Goal: Task Accomplishment & Management: Complete application form

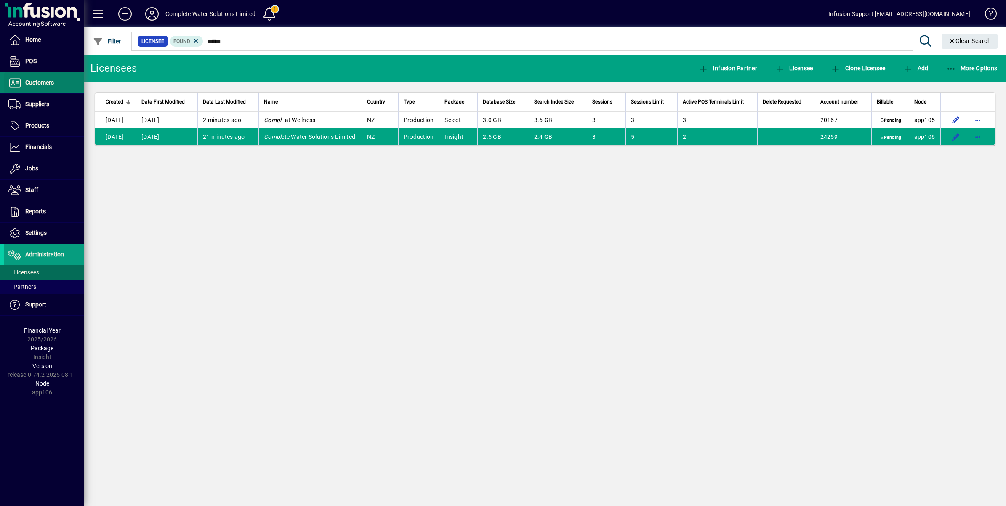
click at [43, 79] on span "Customers" at bounding box center [39, 82] width 29 height 7
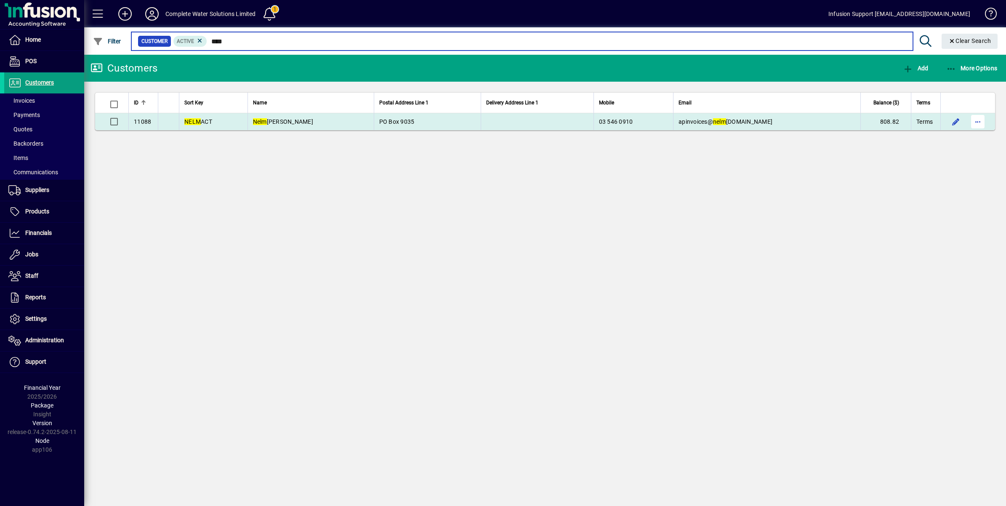
type input "****"
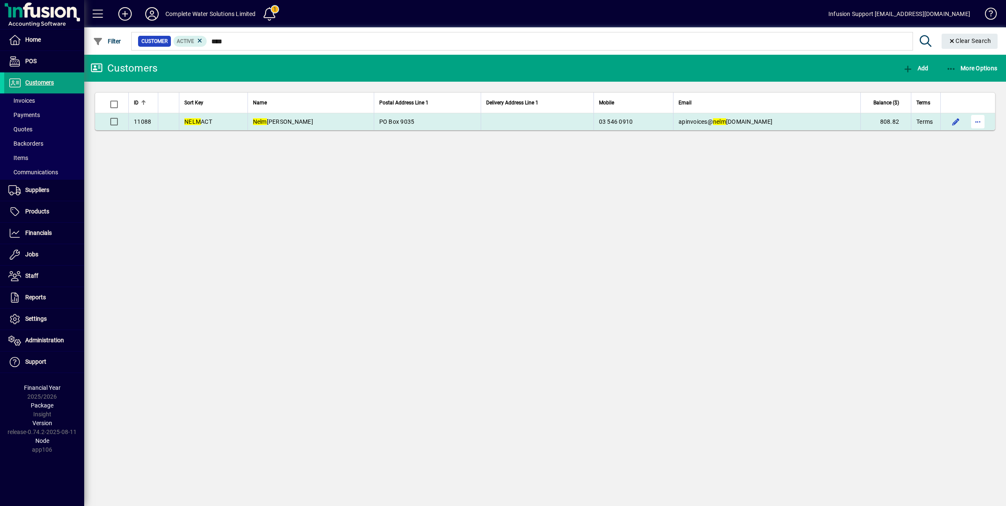
click at [981, 123] on span "button" at bounding box center [977, 122] width 20 height 20
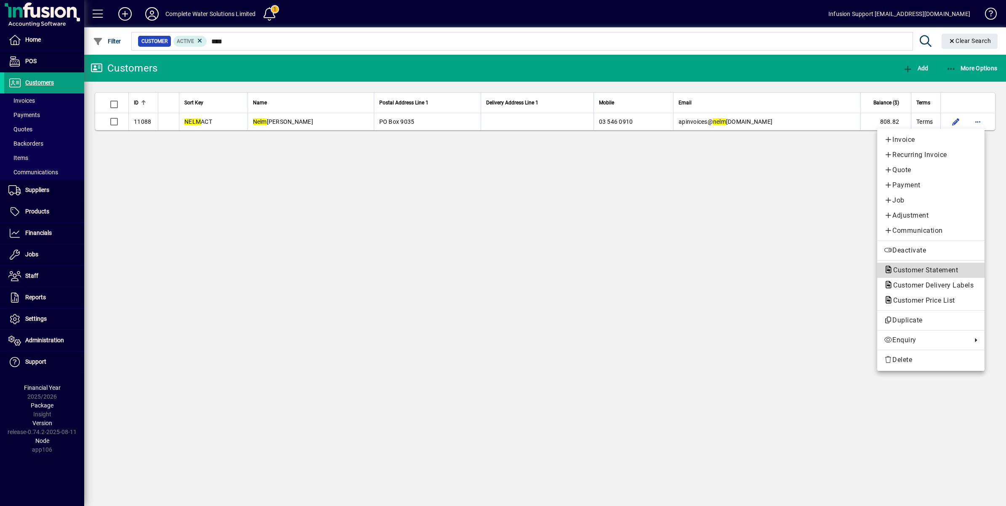
click at [933, 268] on span "Customer Statement" at bounding box center [923, 270] width 78 height 8
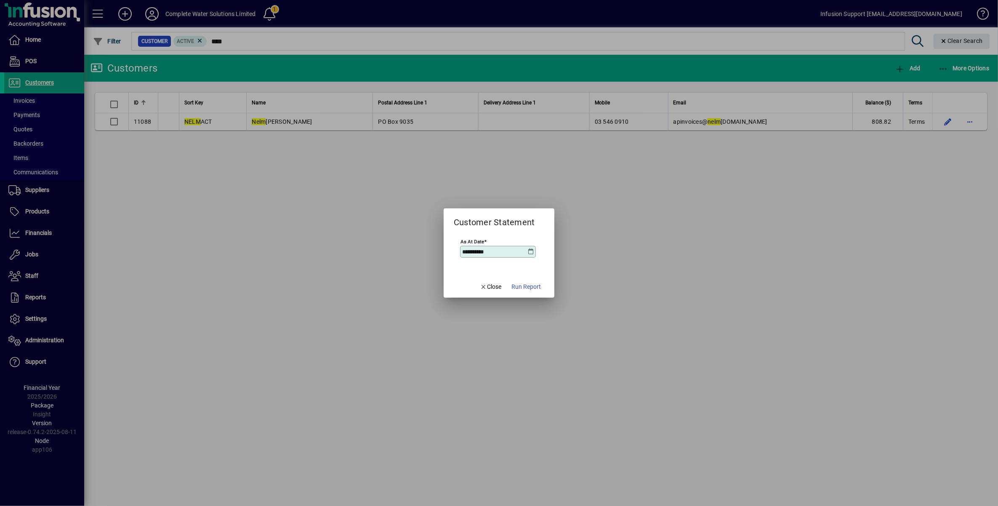
drag, startPoint x: 529, startPoint y: 282, endPoint x: 530, endPoint y: 290, distance: 7.7
click at [529, 282] on span "button" at bounding box center [526, 286] width 36 height 20
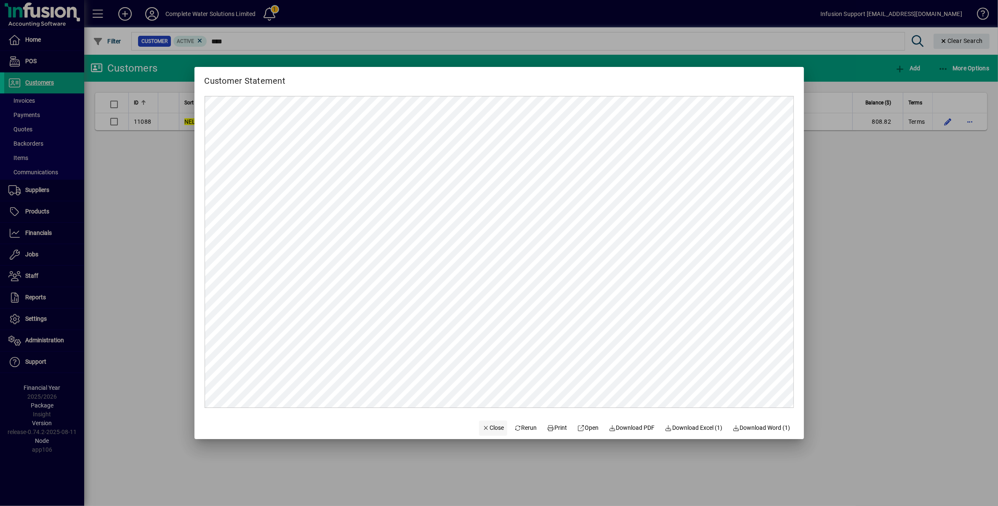
click at [484, 428] on span "Close" at bounding box center [493, 427] width 22 height 9
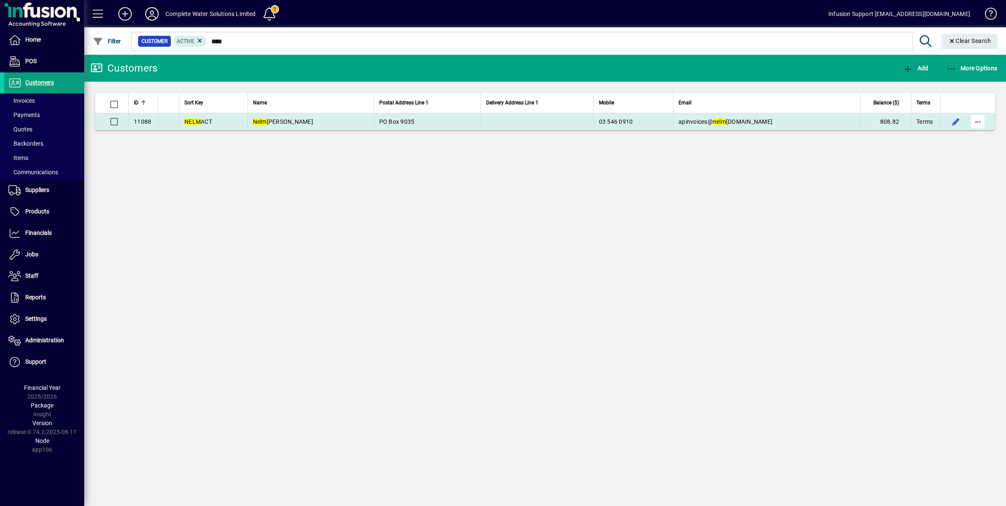
click at [975, 118] on span "button" at bounding box center [977, 122] width 20 height 20
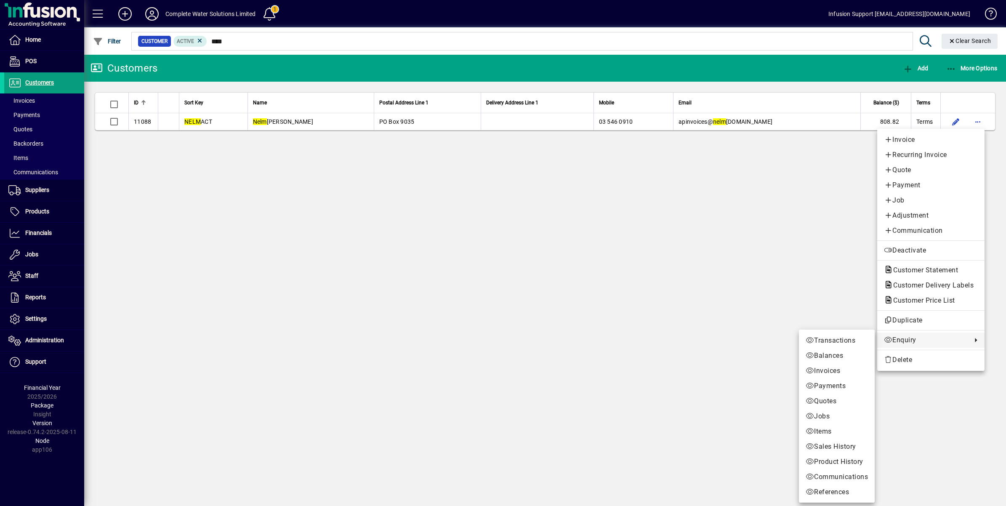
click at [28, 230] on div at bounding box center [503, 253] width 1006 height 506
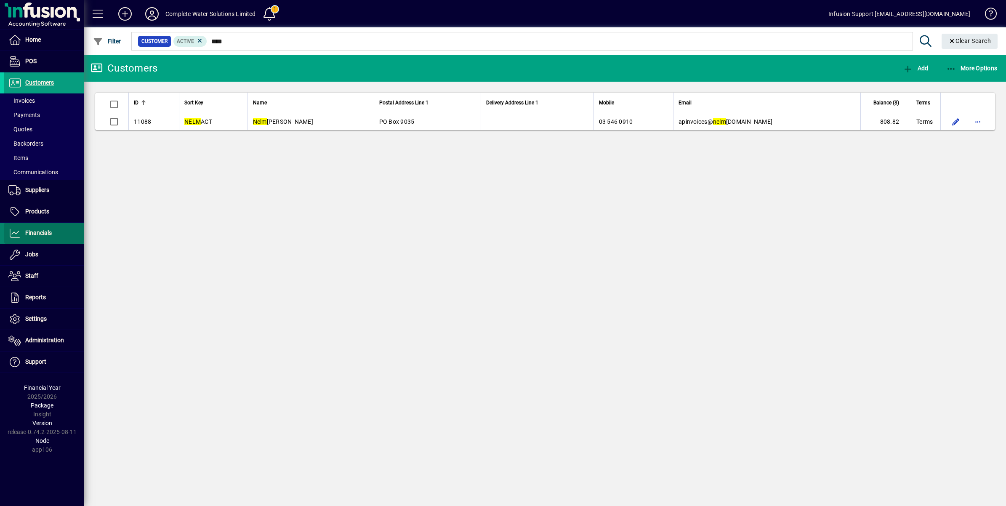
click at [33, 233] on span "Financials" at bounding box center [38, 232] width 27 height 7
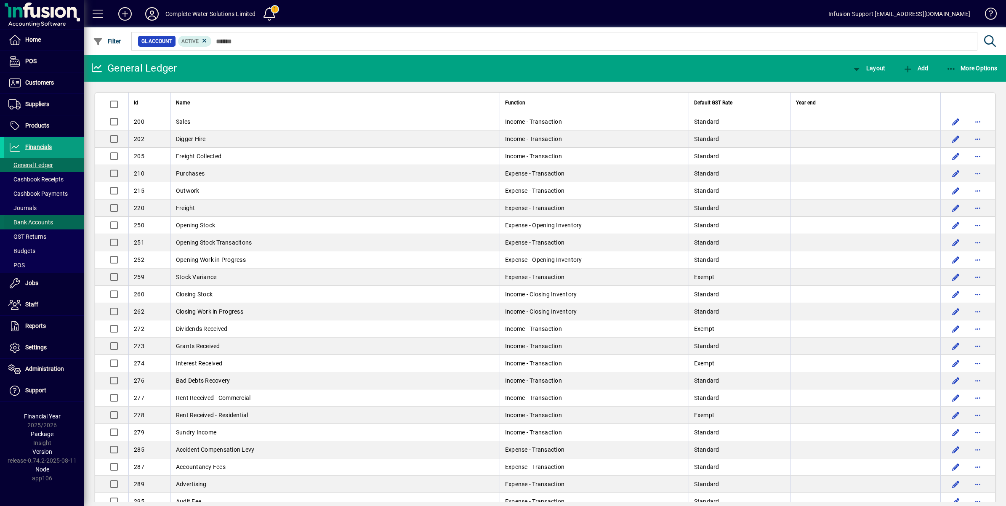
click at [51, 219] on span "Bank Accounts" at bounding box center [30, 222] width 45 height 7
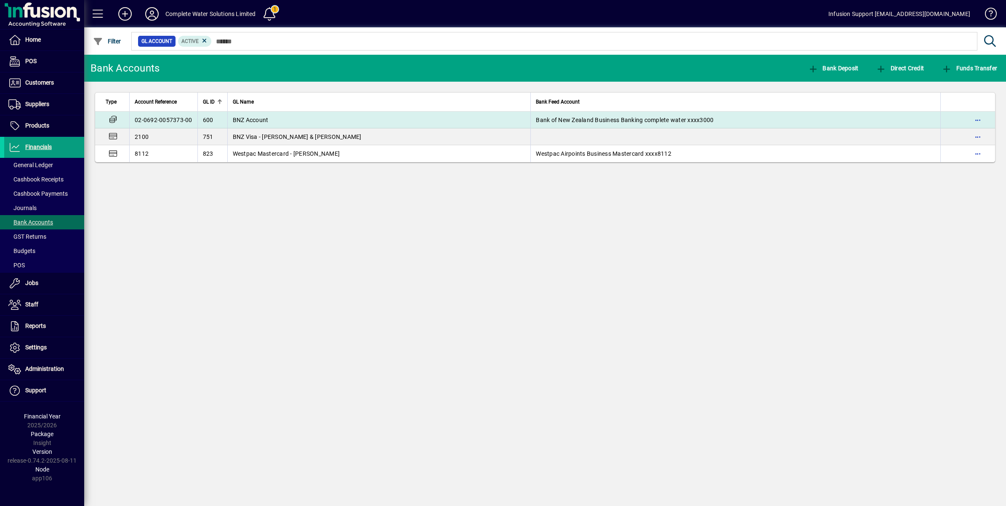
click at [297, 121] on td "BNZ Account" at bounding box center [378, 120] width 303 height 17
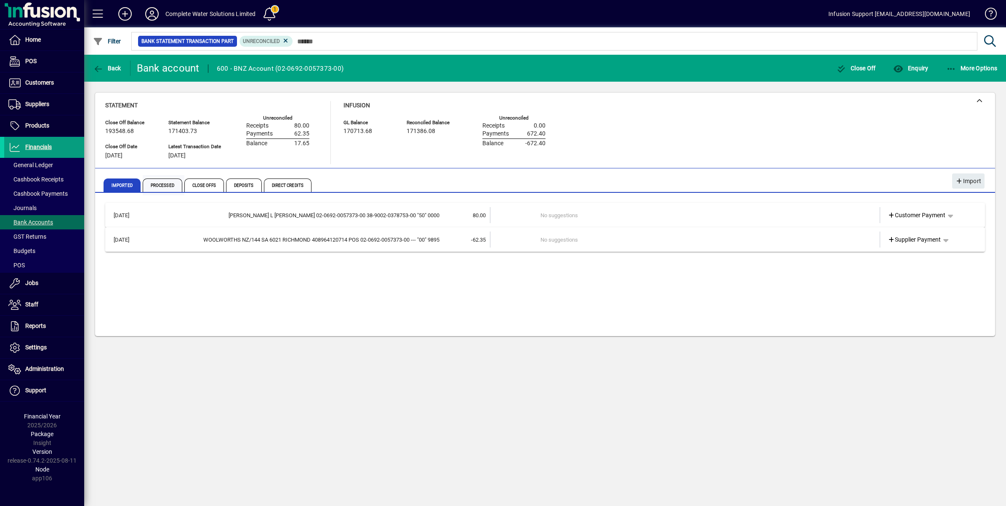
click at [149, 181] on span "Processed" at bounding box center [163, 184] width 40 height 13
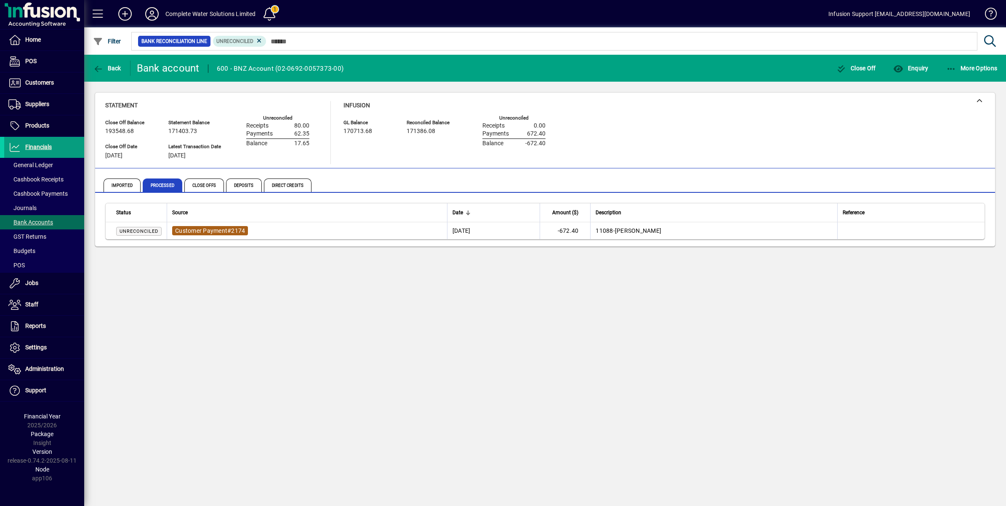
click at [226, 229] on span "Customer Payment" at bounding box center [201, 230] width 52 height 7
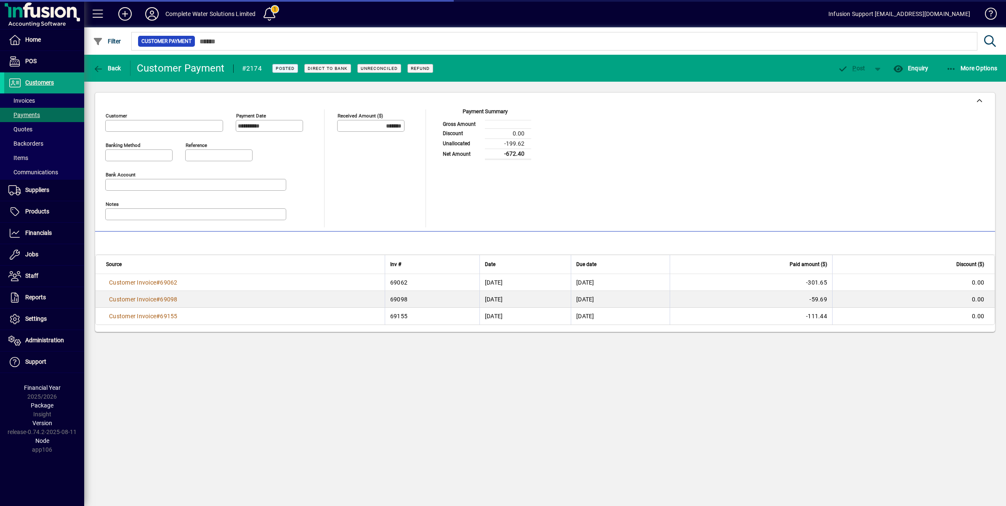
type input "**********"
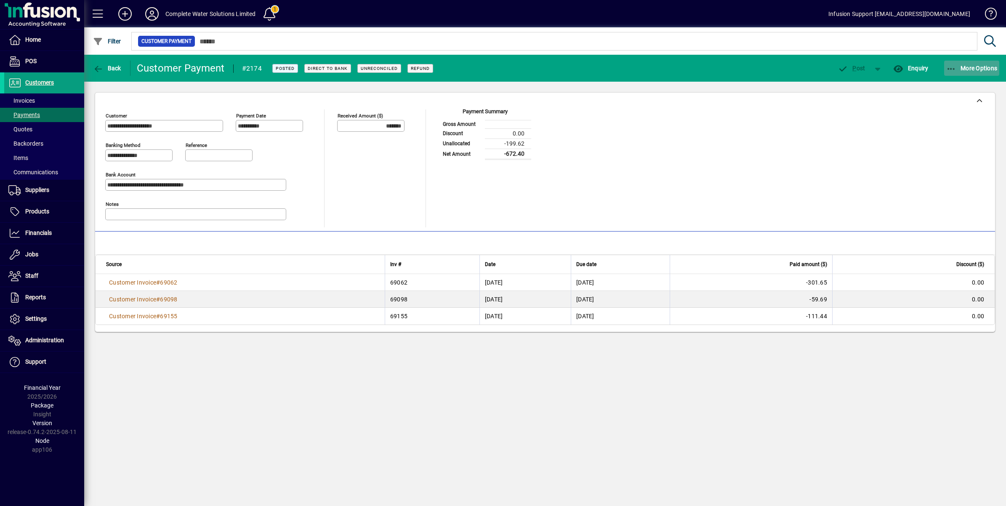
click at [954, 69] on icon "button" at bounding box center [951, 69] width 11 height 8
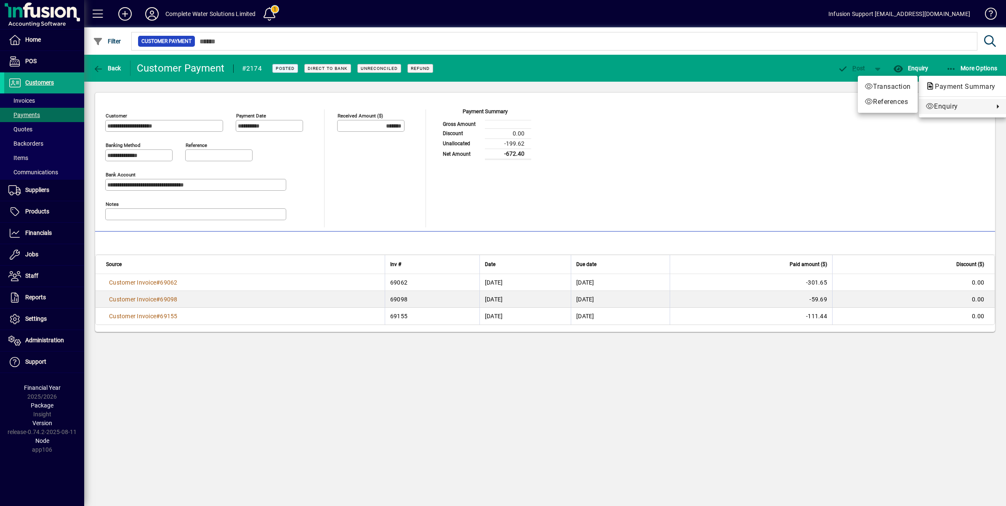
click at [302, 396] on div at bounding box center [503, 253] width 1006 height 506
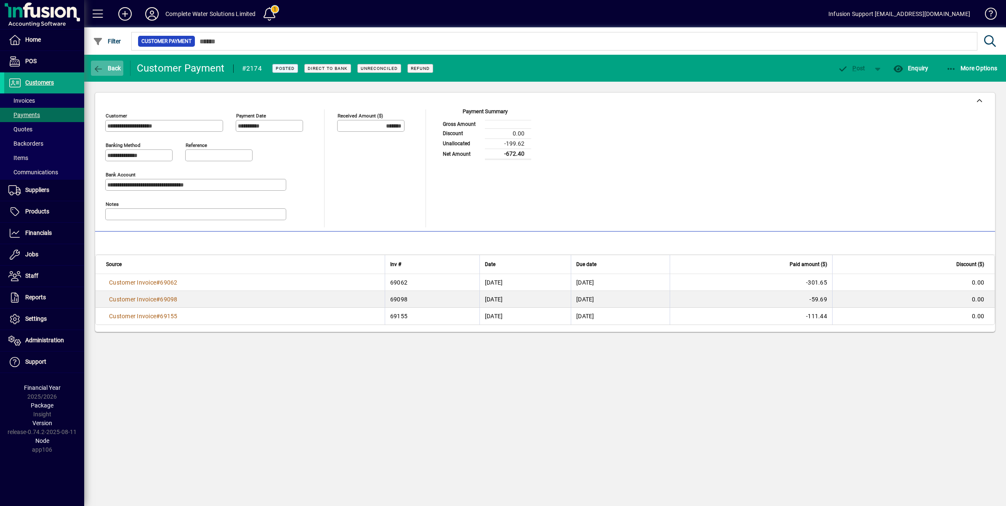
click at [96, 66] on icon "button" at bounding box center [98, 69] width 11 height 8
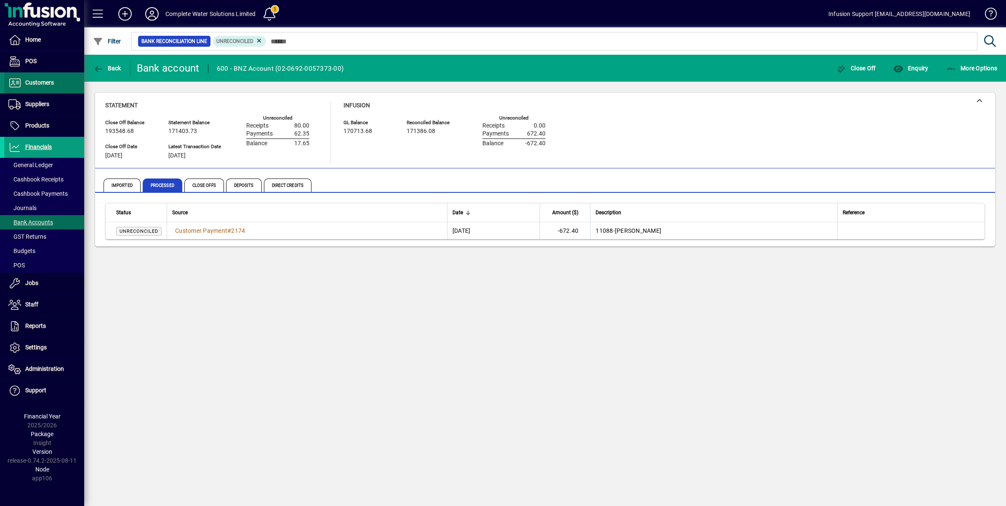
click at [53, 80] on span "Customers" at bounding box center [39, 82] width 29 height 7
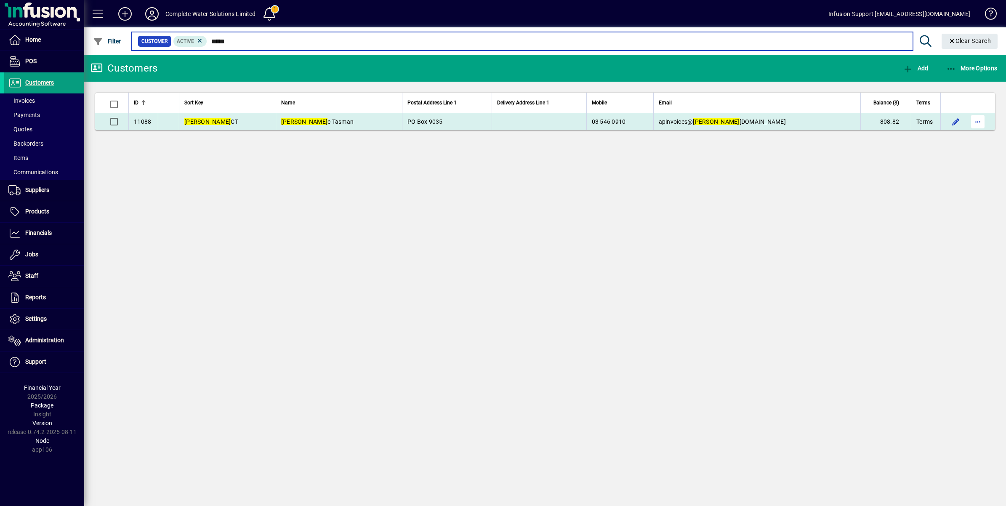
type input "*****"
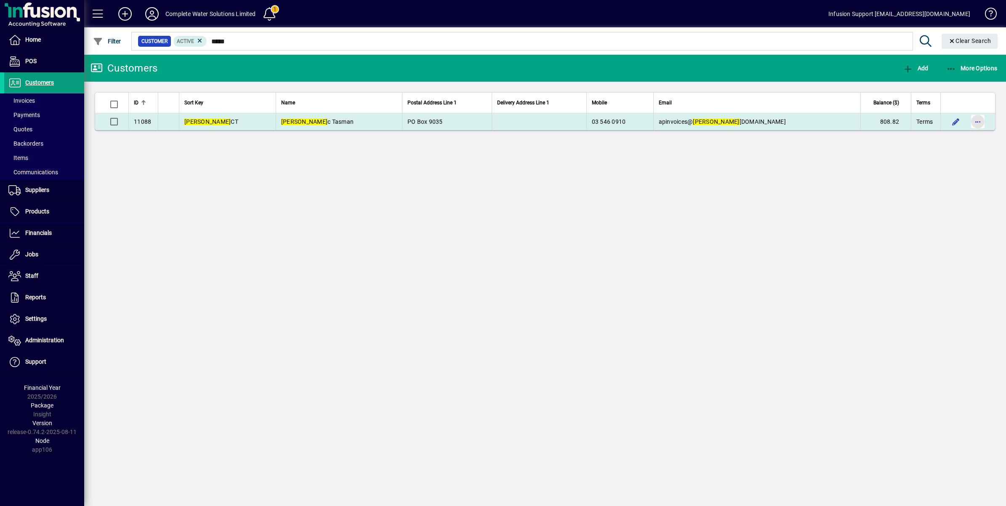
click at [980, 121] on span "button" at bounding box center [977, 122] width 20 height 20
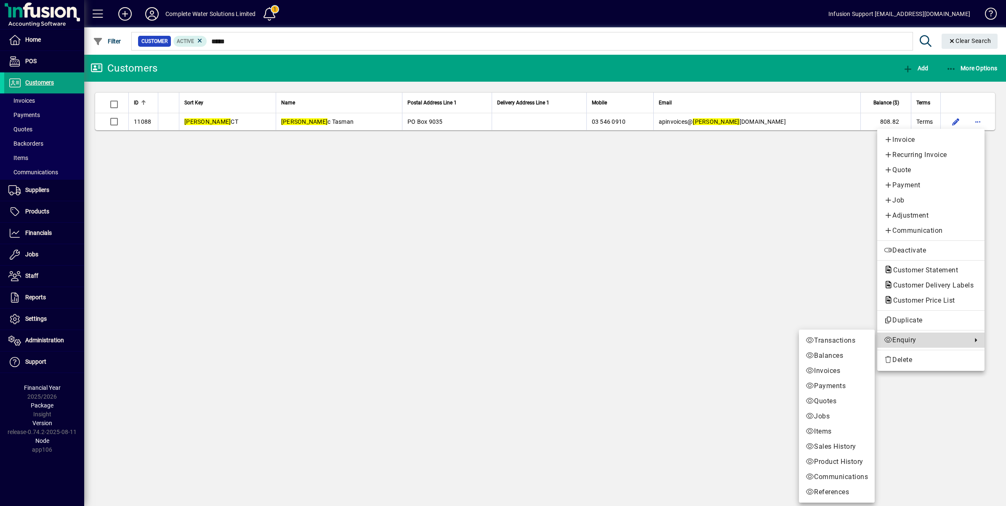
click at [905, 336] on span "Enquiry" at bounding box center [926, 340] width 84 height 10
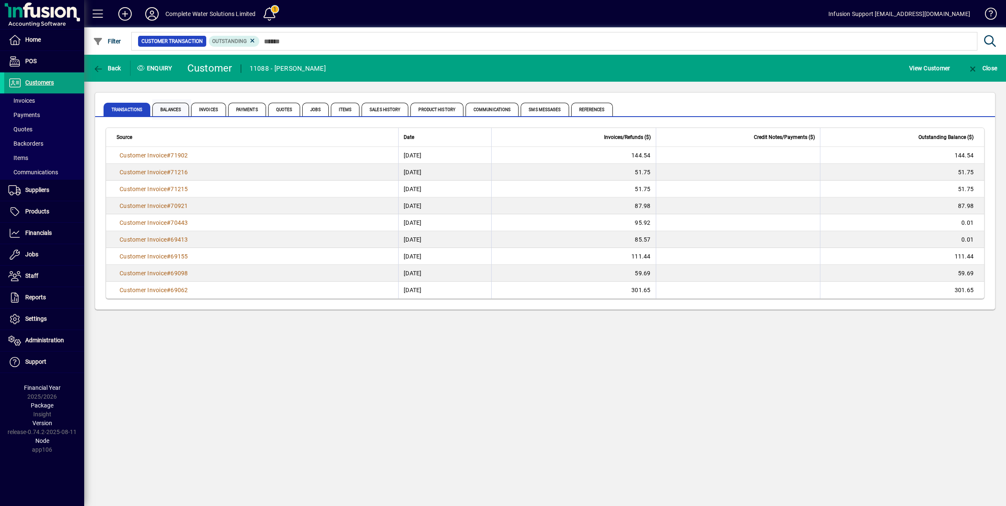
click at [174, 107] on span "Balances" at bounding box center [170, 109] width 37 height 13
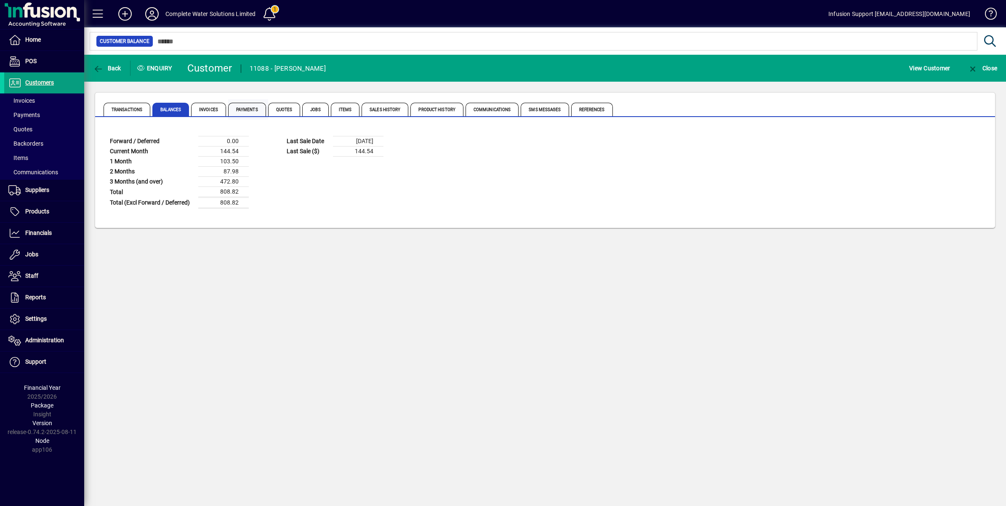
click at [260, 108] on span "Payments" at bounding box center [247, 109] width 38 height 13
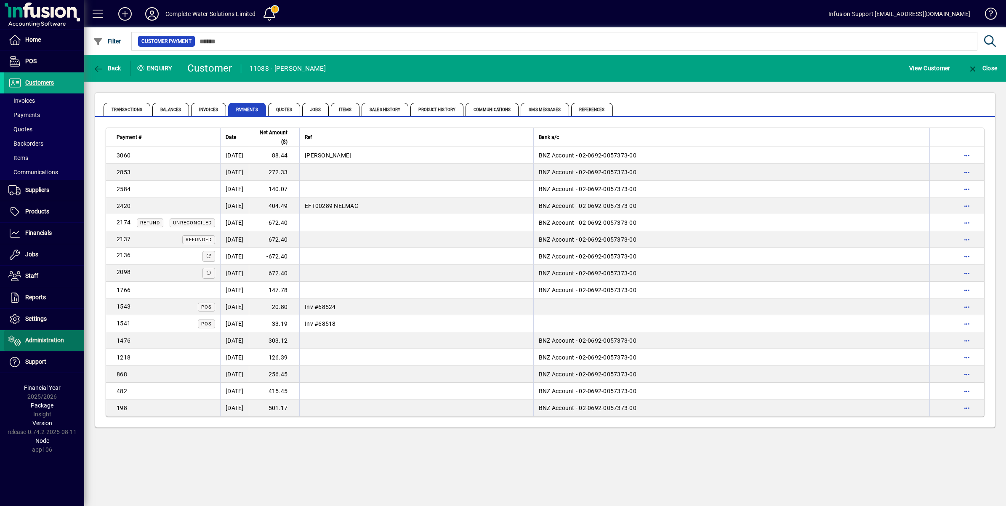
click at [42, 335] on link "Administration" at bounding box center [44, 340] width 80 height 21
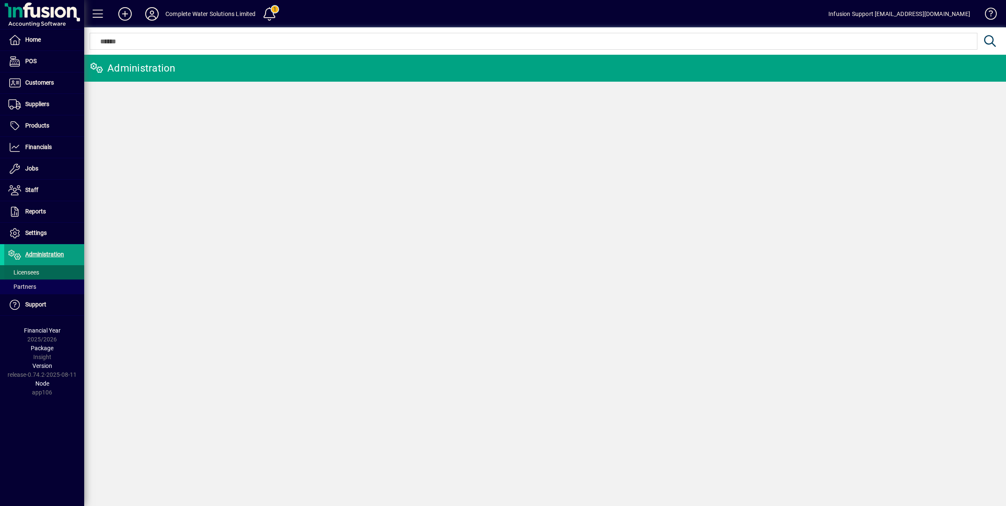
click at [30, 271] on span "Licensees" at bounding box center [23, 272] width 31 height 7
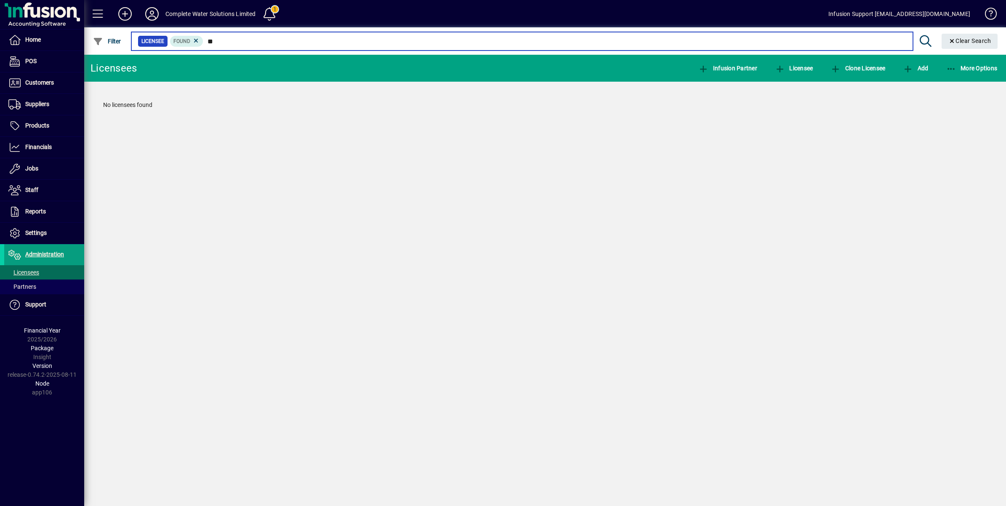
type input "*"
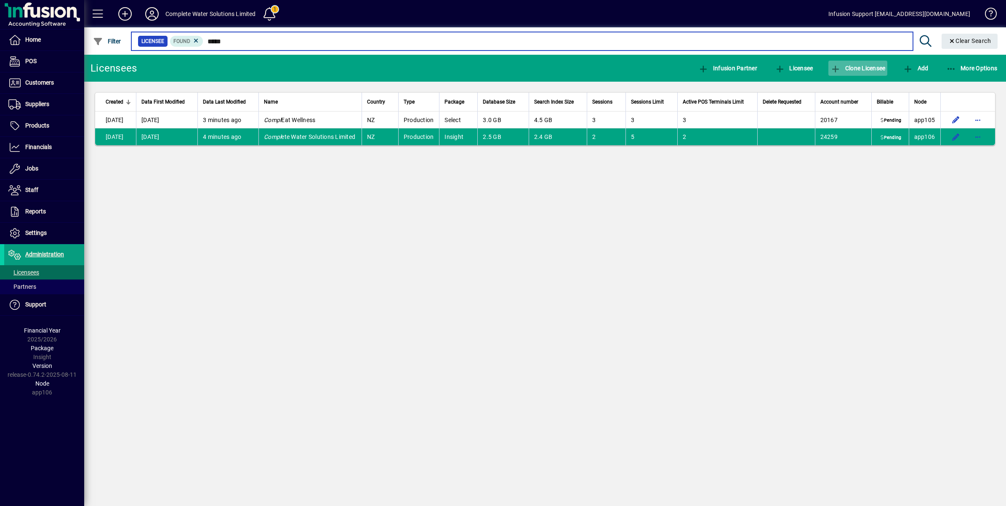
type input "*****"
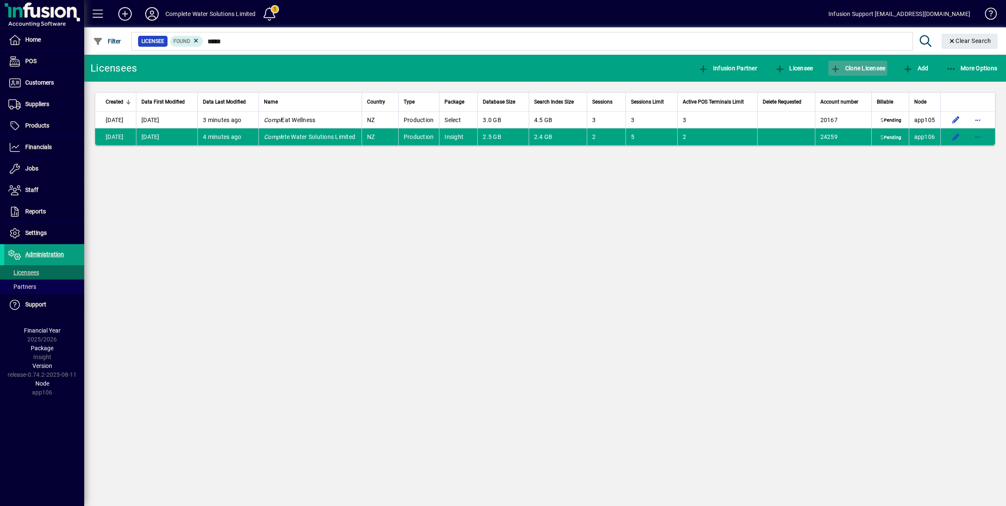
click at [861, 65] on span "Clone Licensee" at bounding box center [857, 68] width 55 height 7
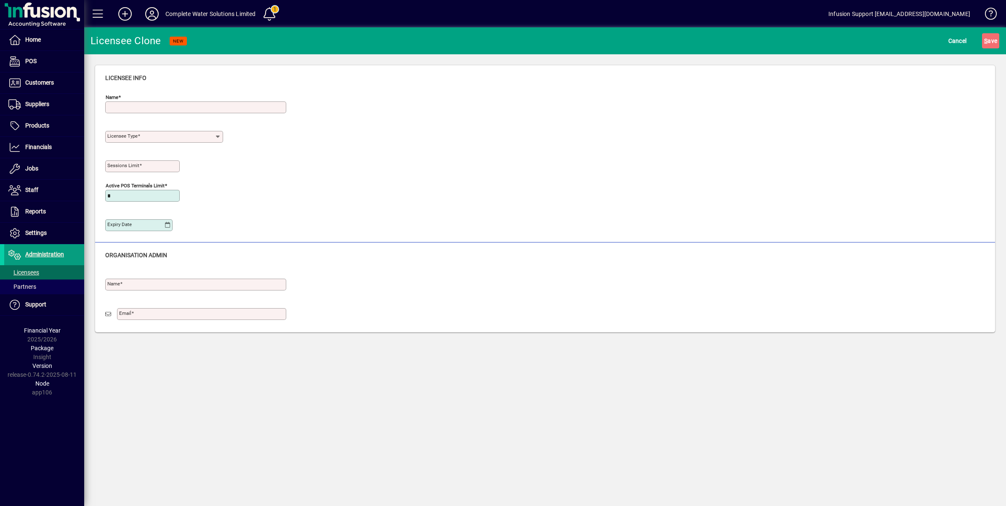
click at [136, 106] on input "Name" at bounding box center [196, 107] width 178 height 7
type input "**********"
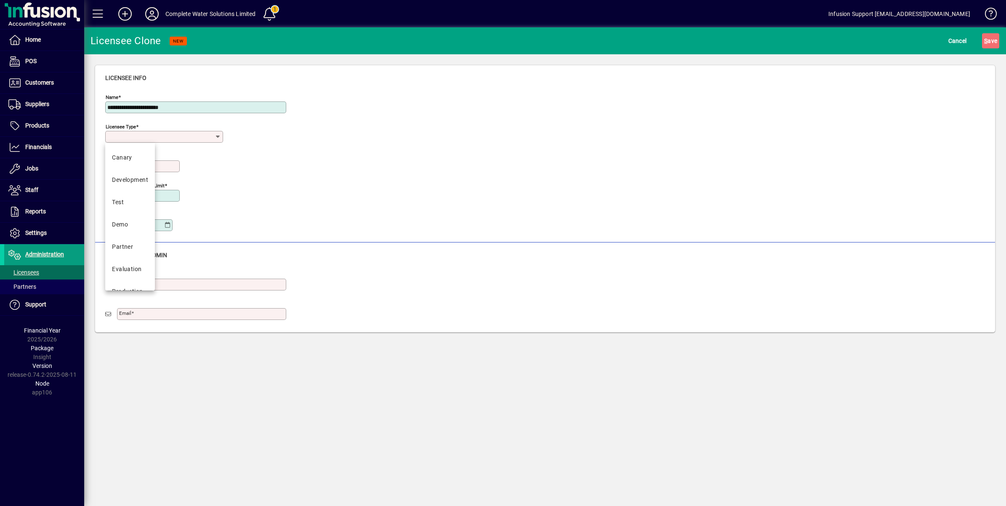
click at [142, 135] on input "Licensee Type" at bounding box center [160, 136] width 107 height 7
click at [123, 196] on mat-option "Test" at bounding box center [130, 202] width 50 height 22
type input "****"
click at [139, 167] on span at bounding box center [140, 165] width 3 height 6
click at [139, 167] on input "Sessions Limit" at bounding box center [143, 166] width 72 height 7
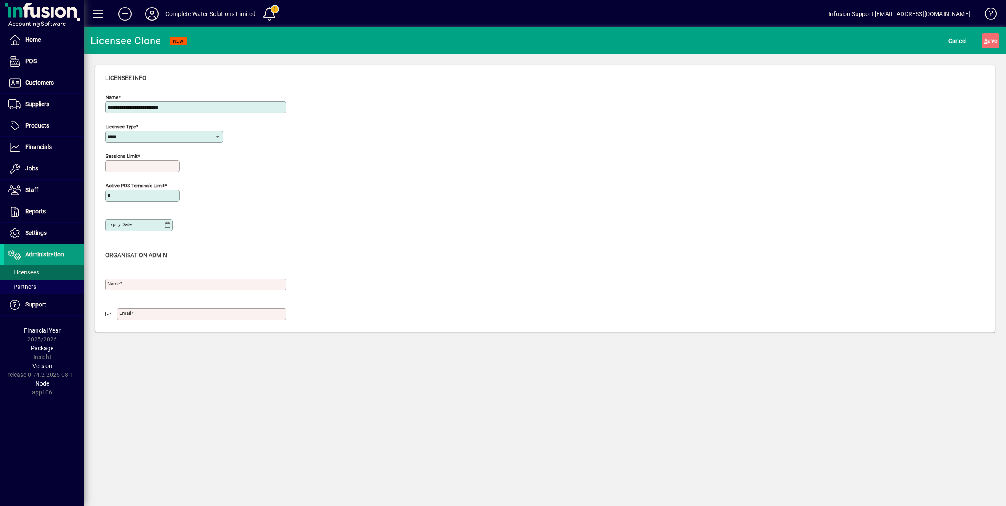
type input "*"
type input "**********"
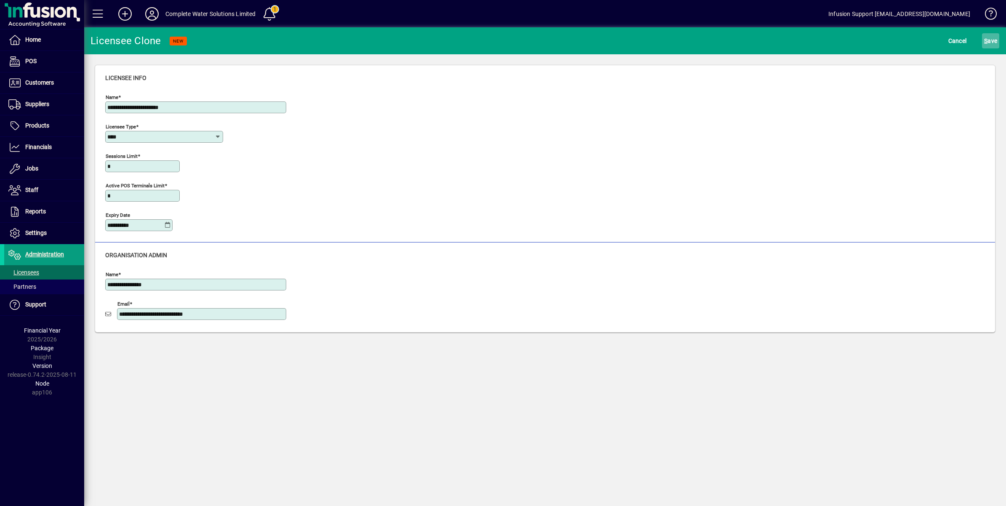
type input "*"
click at [996, 40] on span "S ave" at bounding box center [990, 40] width 13 height 13
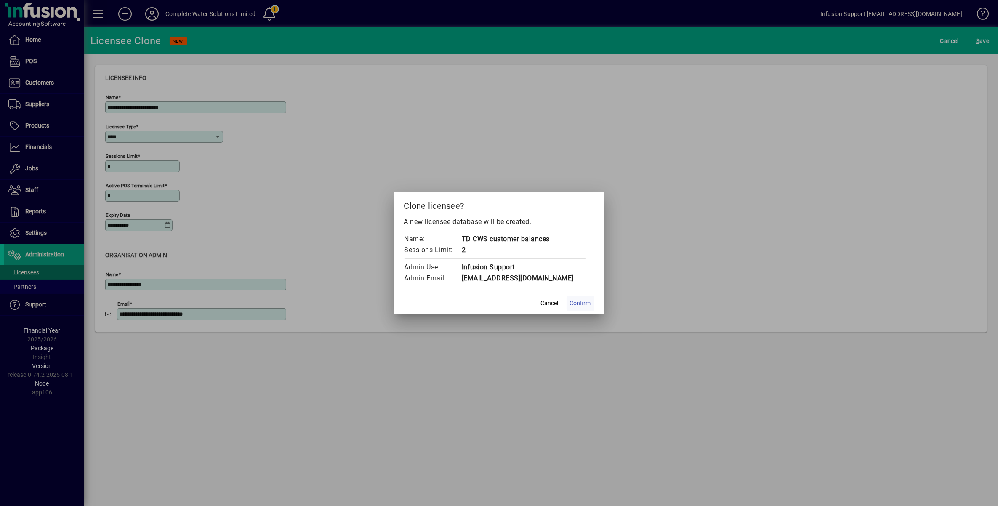
click at [577, 302] on span "Confirm" at bounding box center [580, 303] width 21 height 9
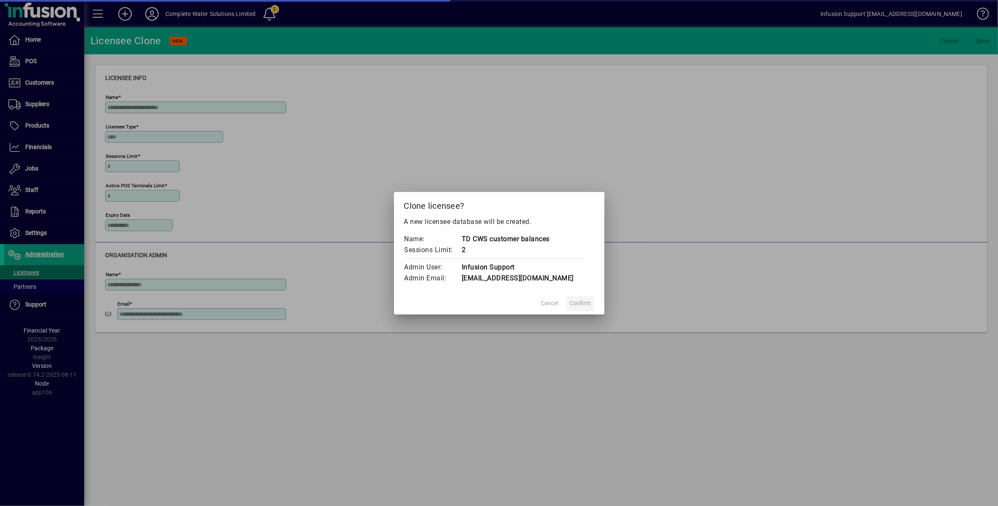
type input "*****"
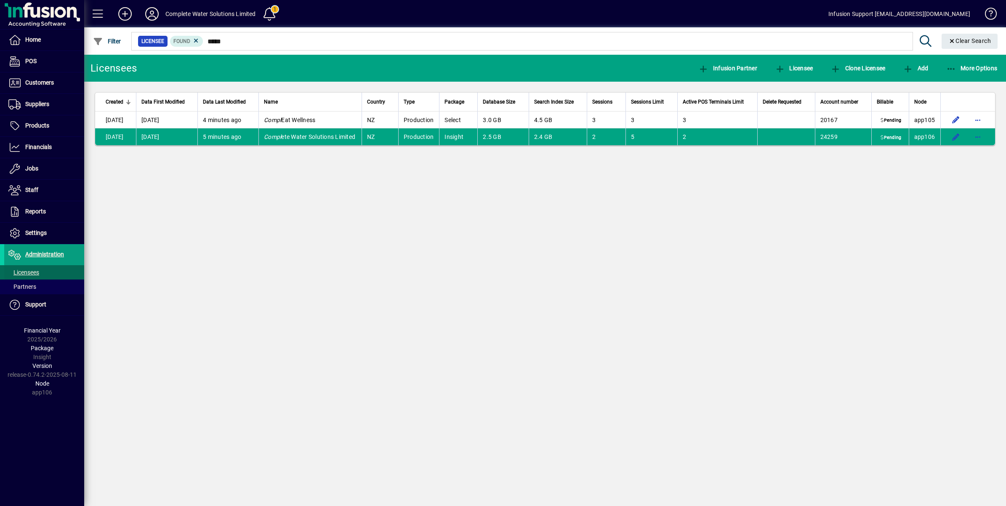
click at [29, 271] on span "Licensees" at bounding box center [23, 272] width 31 height 7
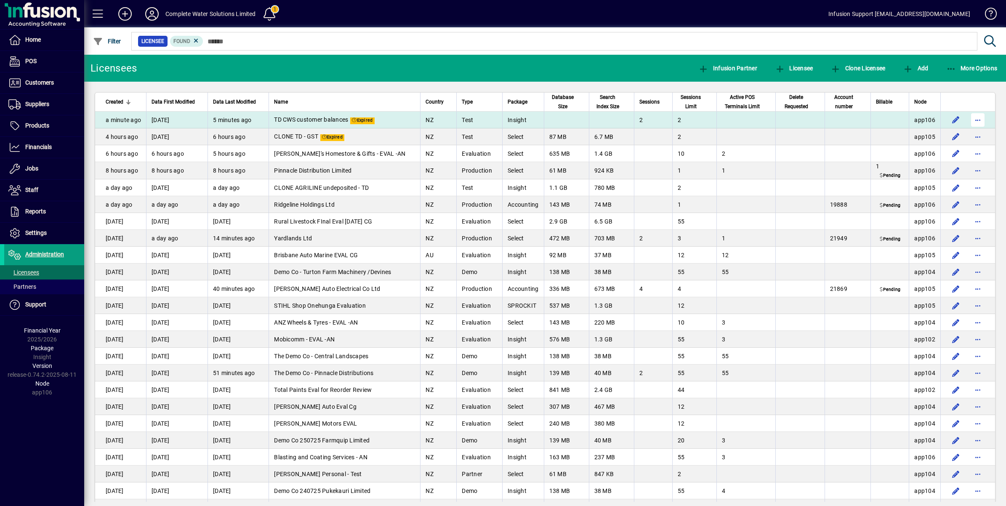
click at [967, 119] on span "button" at bounding box center [977, 120] width 20 height 20
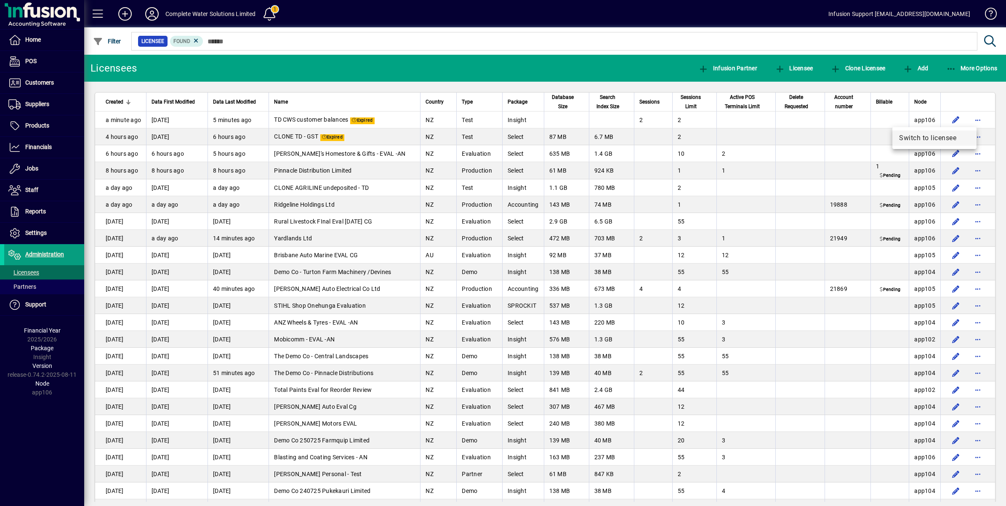
click at [927, 136] on span "Switch to licensee" at bounding box center [934, 138] width 71 height 10
